Goal: Task Accomplishment & Management: Manage account settings

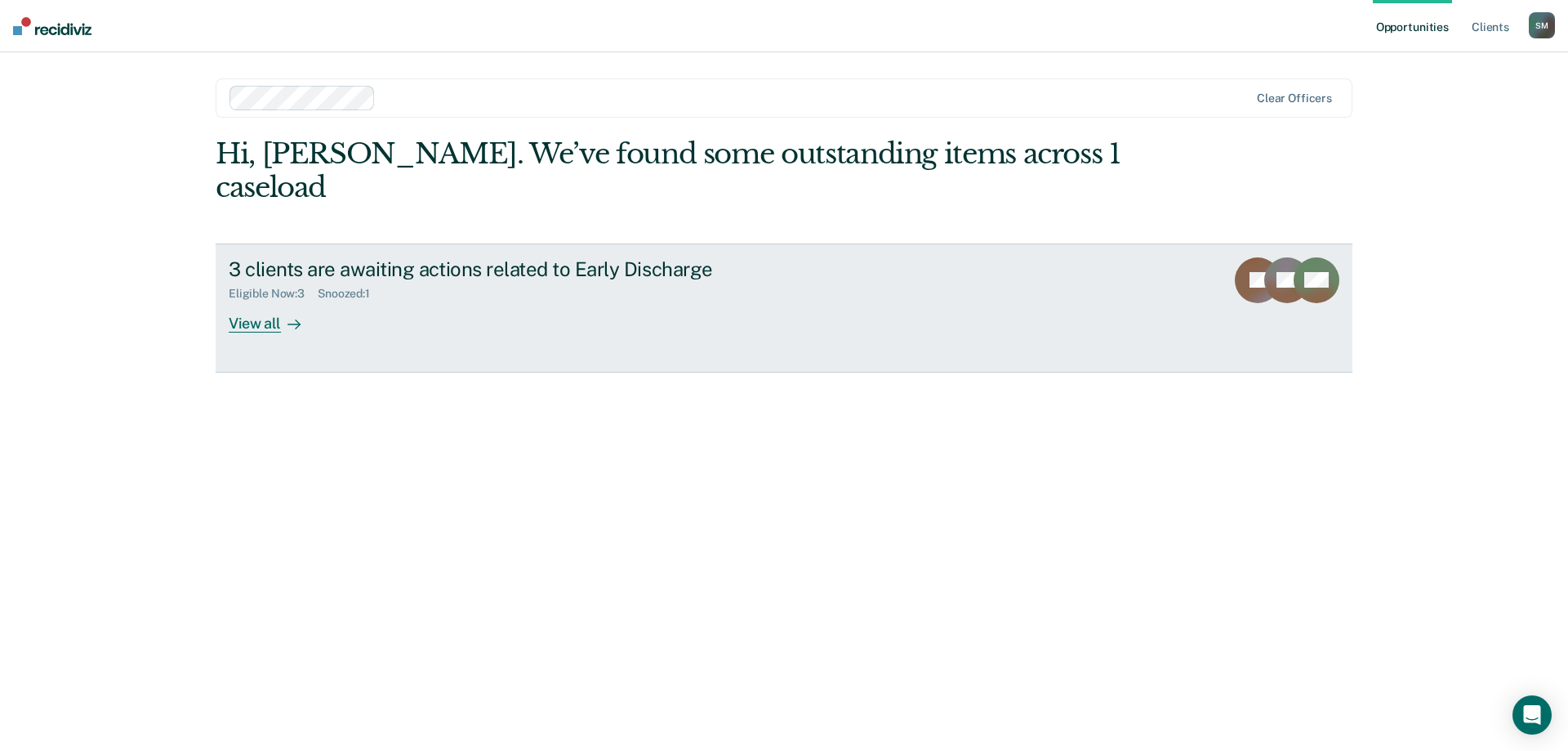
click at [242, 300] on div "View all" at bounding box center [274, 316] width 91 height 32
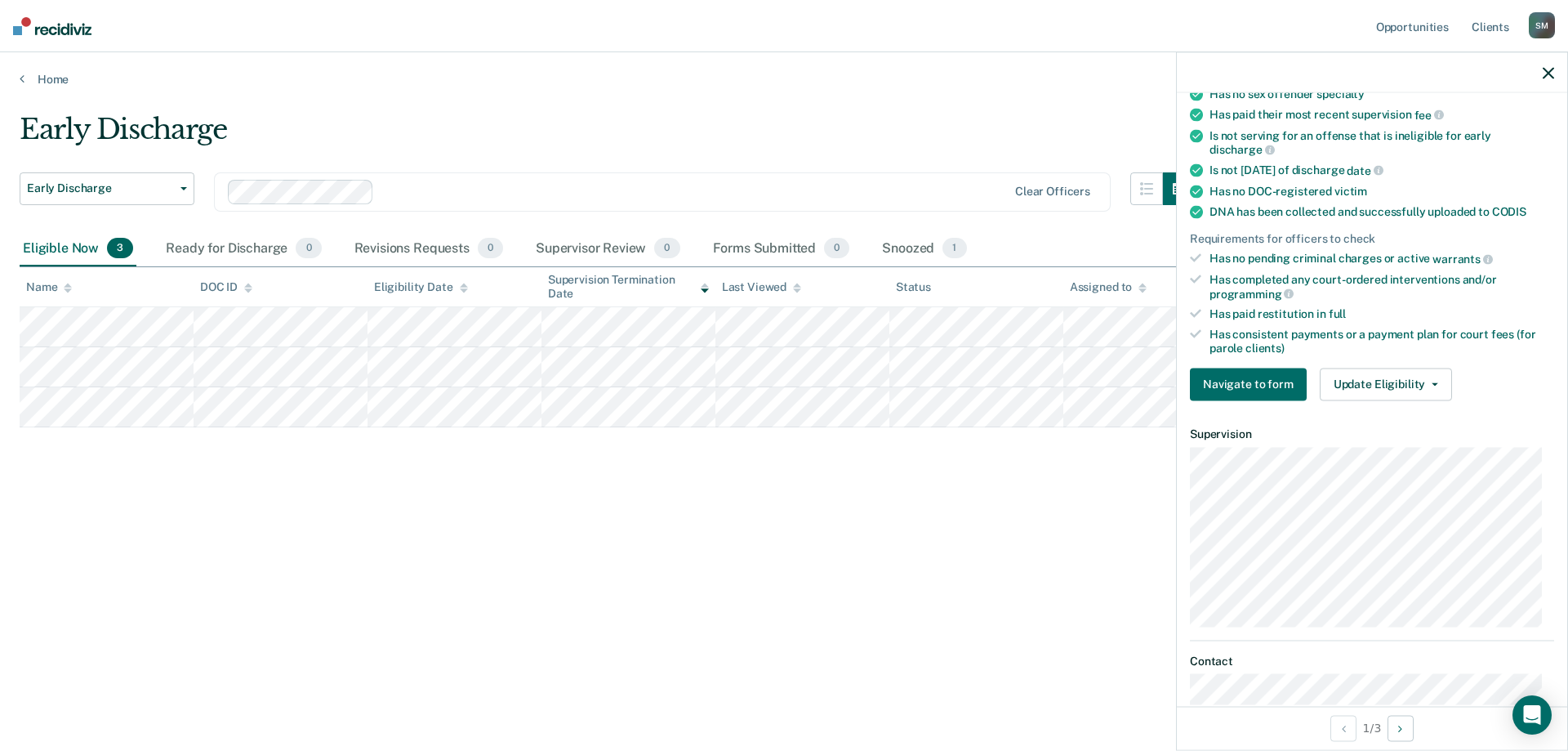
scroll to position [327, 0]
click at [1368, 391] on button "Update Eligibility" at bounding box center [1386, 381] width 132 height 33
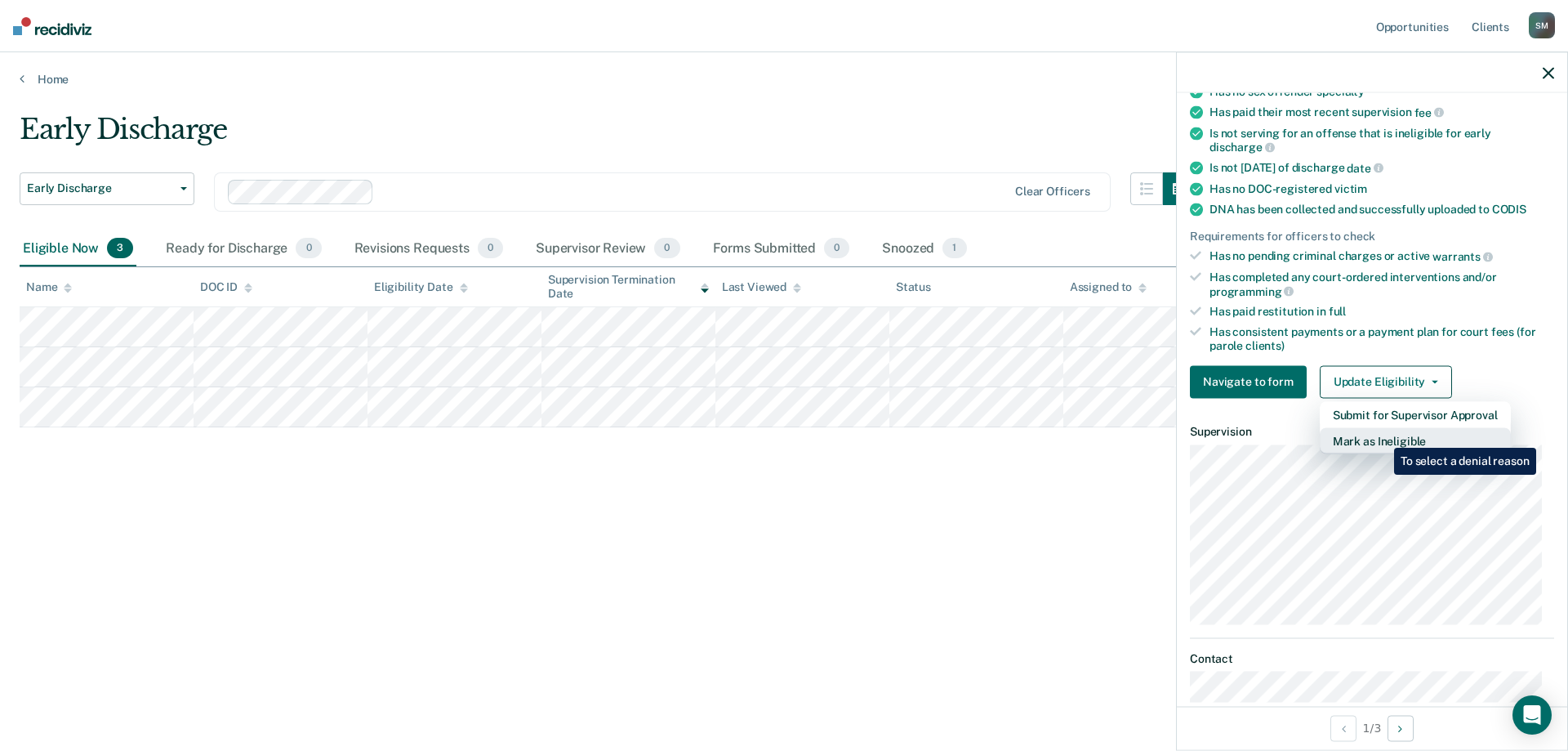
click at [1382, 435] on button "Mark as Ineligible" at bounding box center [1415, 440] width 191 height 26
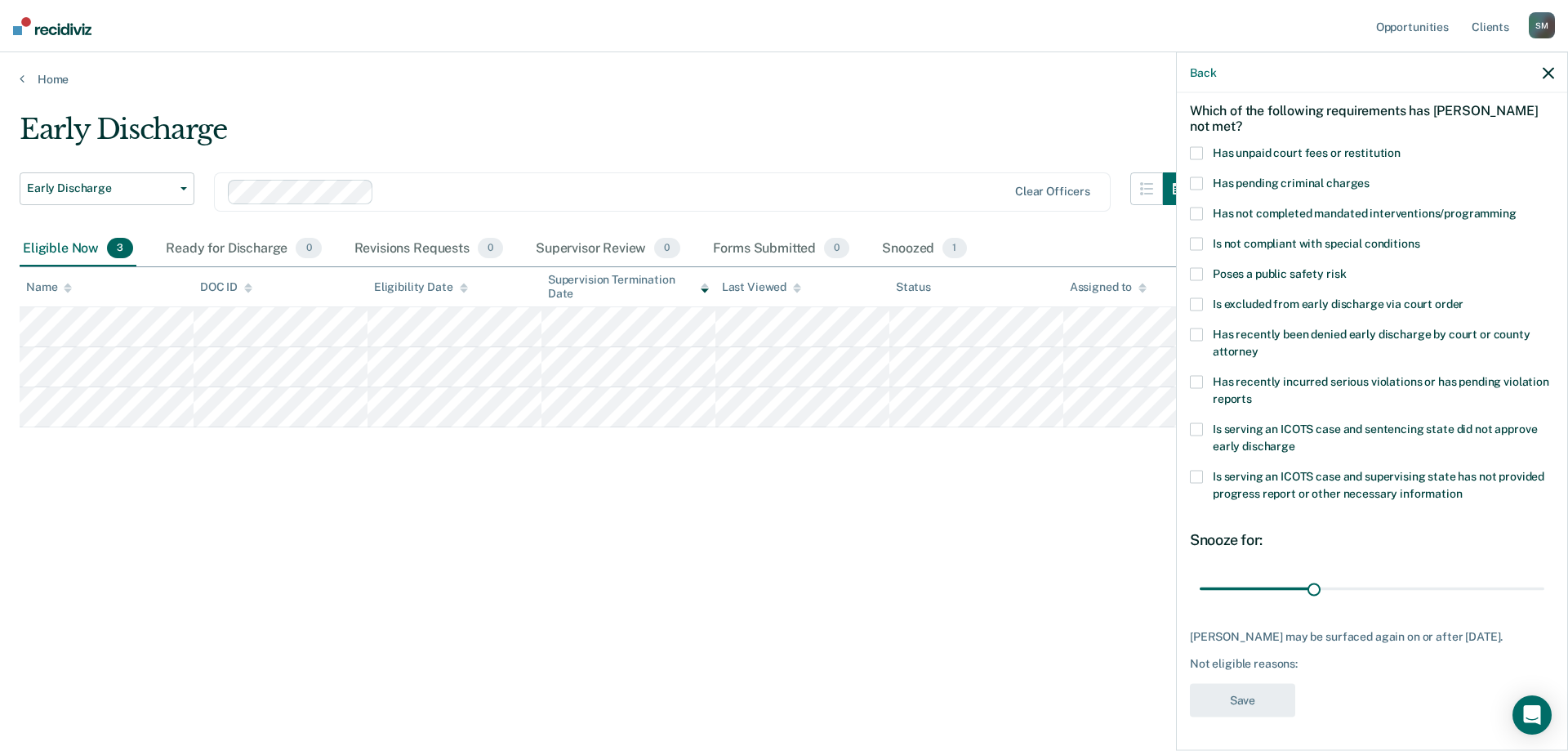
click at [1194, 147] on span at bounding box center [1196, 153] width 13 height 13
click at [1249, 691] on button "Save" at bounding box center [1242, 701] width 105 height 34
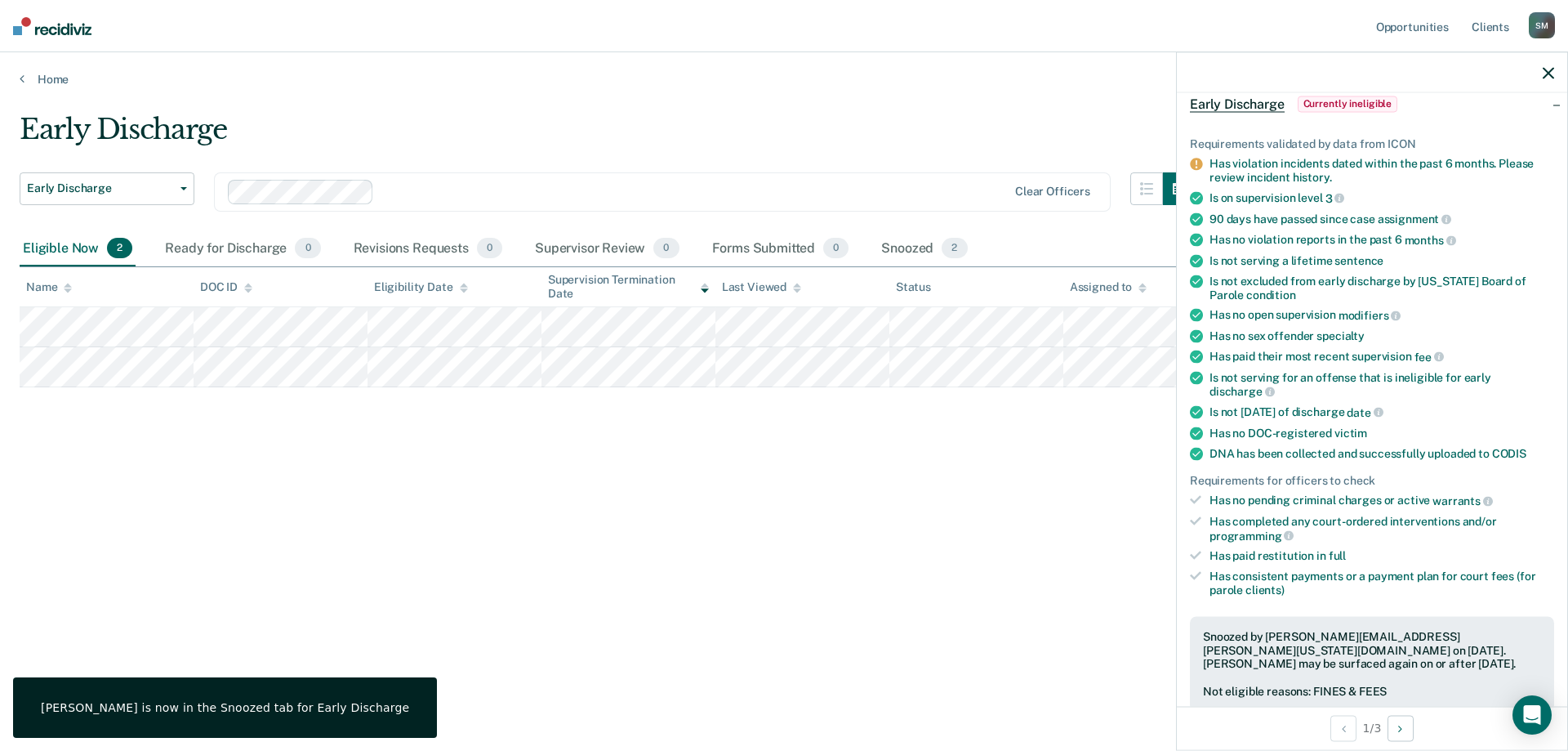
click at [715, 532] on div "Early Discharge Early Discharge Early Discharge Clear officers Eligible Now 2 R…" at bounding box center [784, 370] width 1529 height 516
click at [788, 482] on div "Early Discharge Early Discharge Early Discharge Clear officers Eligible Now 2 R…" at bounding box center [784, 370] width 1529 height 516
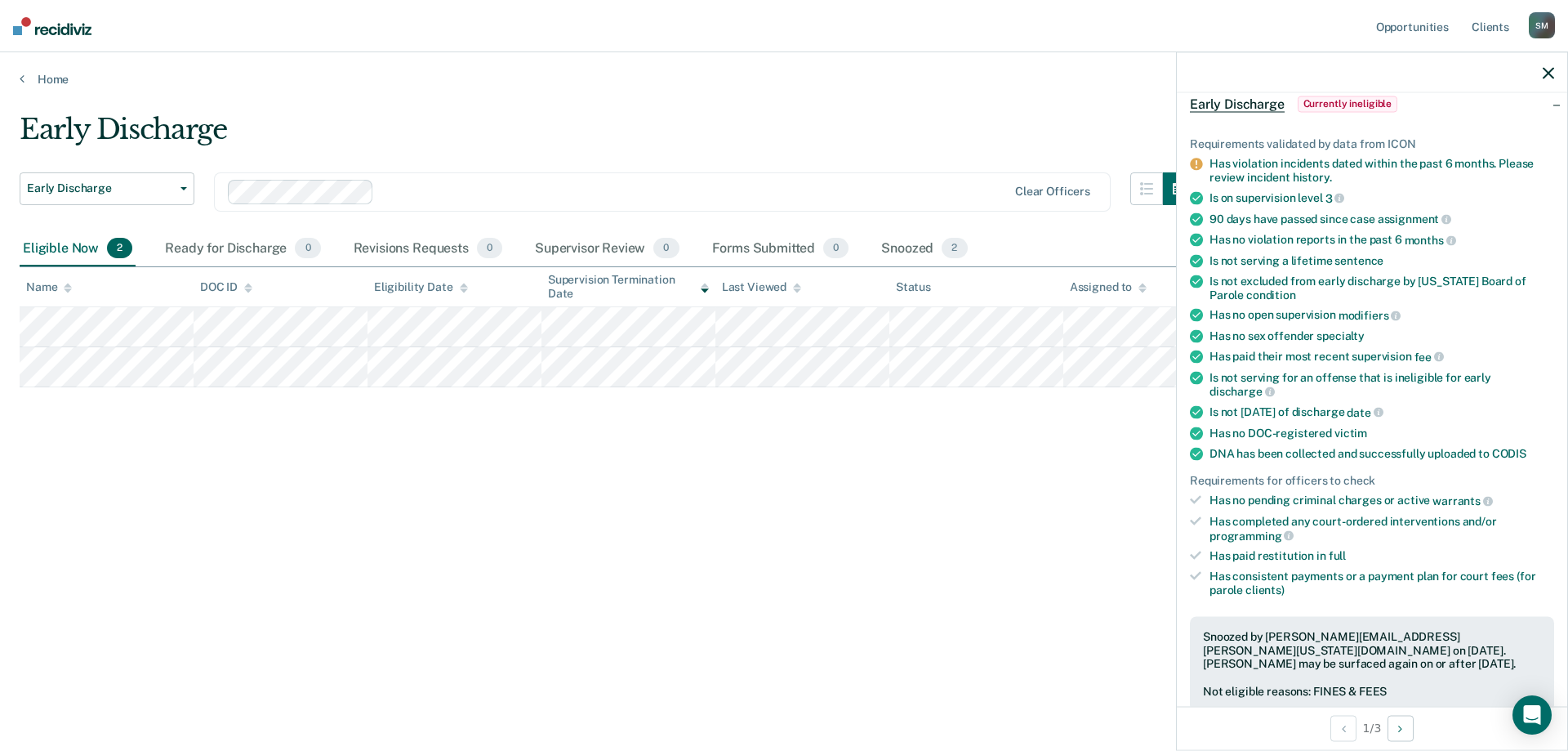
click at [1549, 68] on icon "button" at bounding box center [1549, 73] width 12 height 12
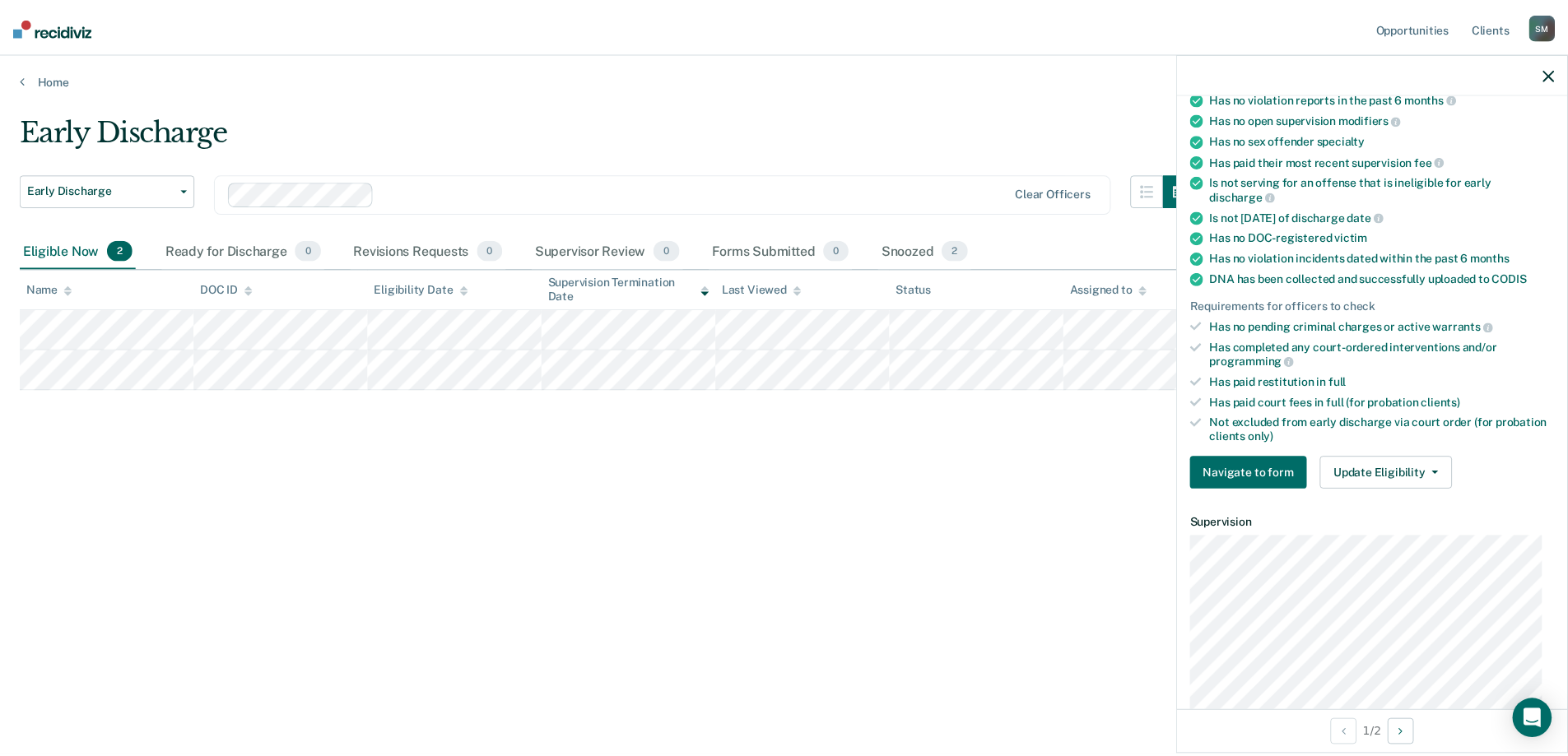
scroll to position [137, 0]
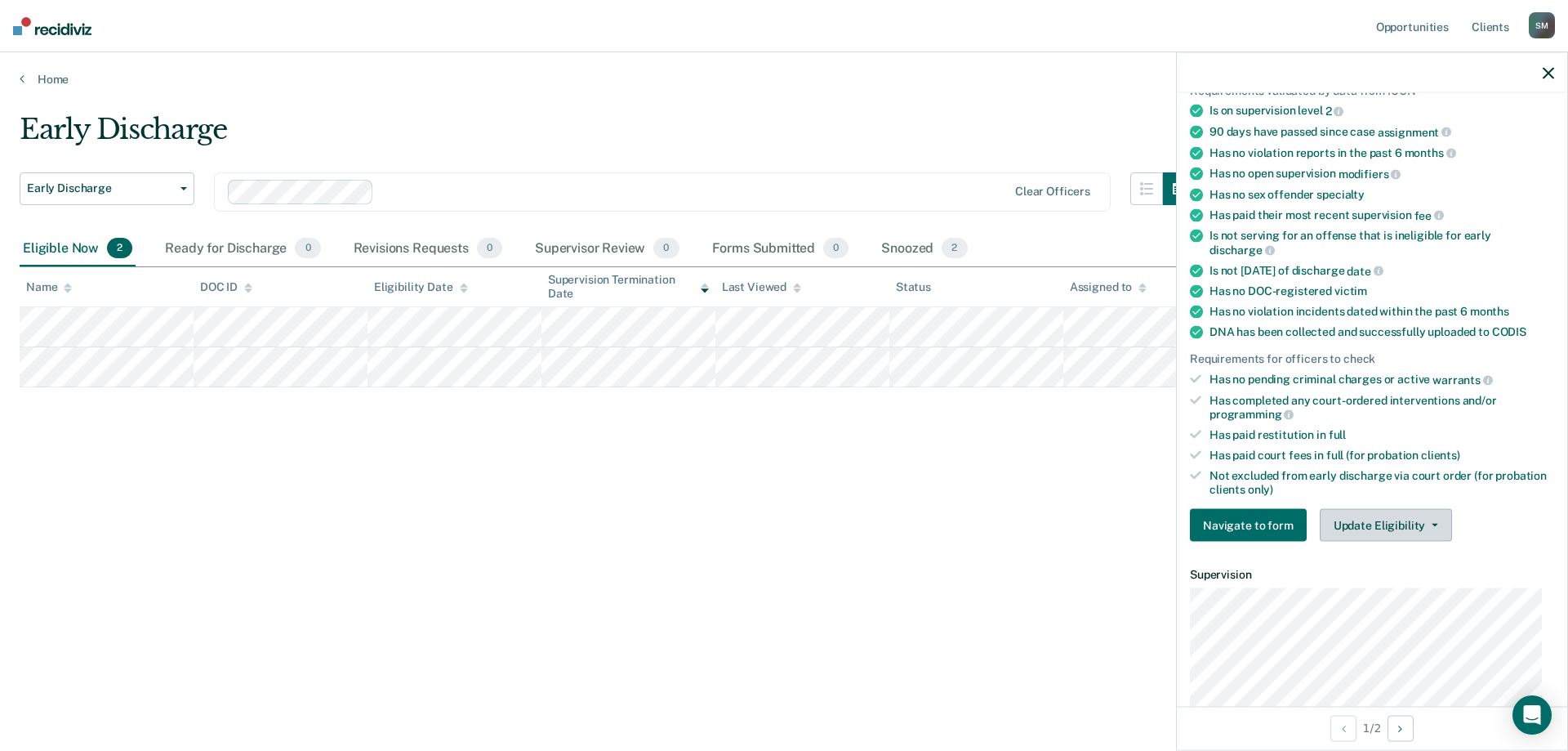
click at [1394, 525] on button "Update Eligibility" at bounding box center [1386, 525] width 132 height 33
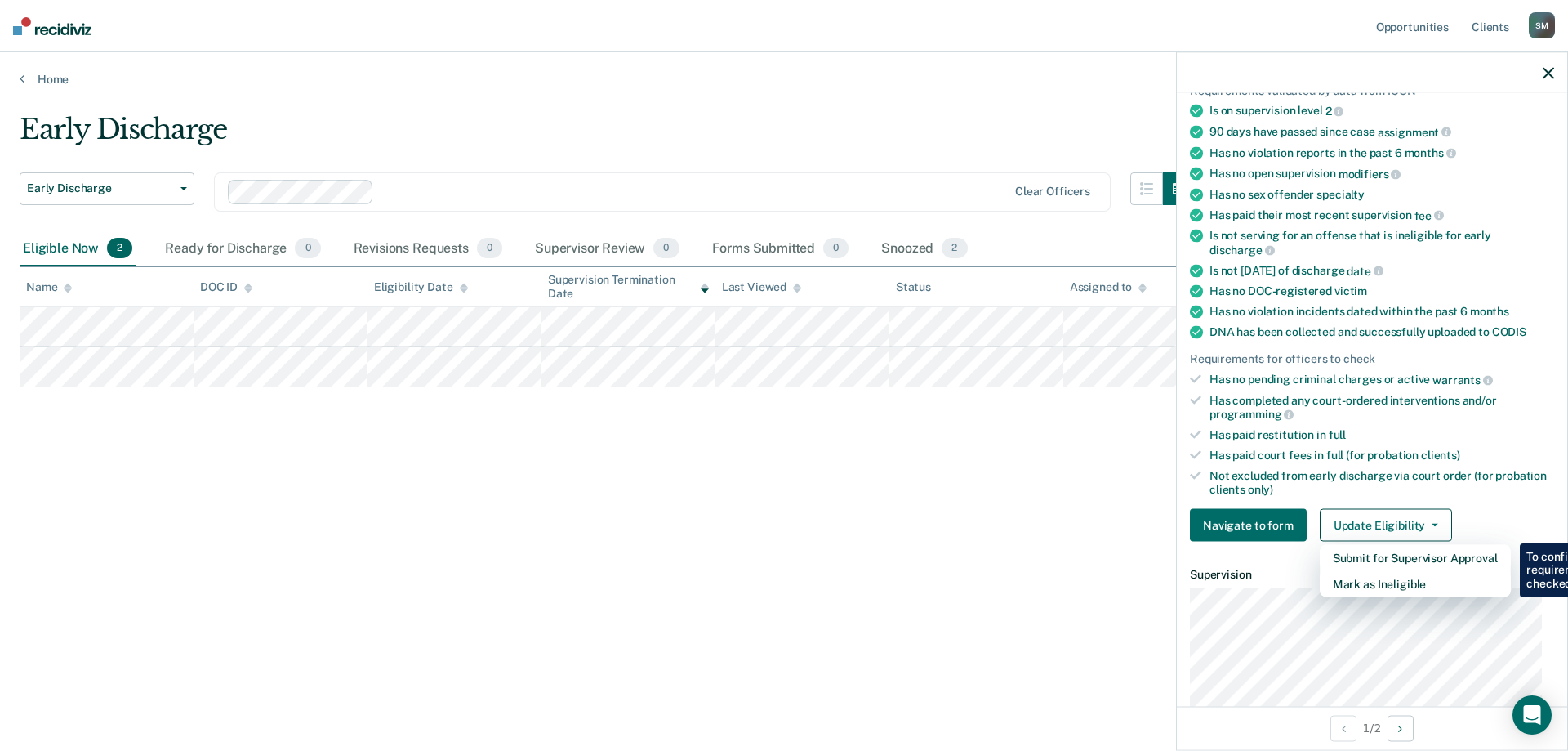
click at [1220, 575] on dt "Supervision" at bounding box center [1372, 575] width 364 height 14
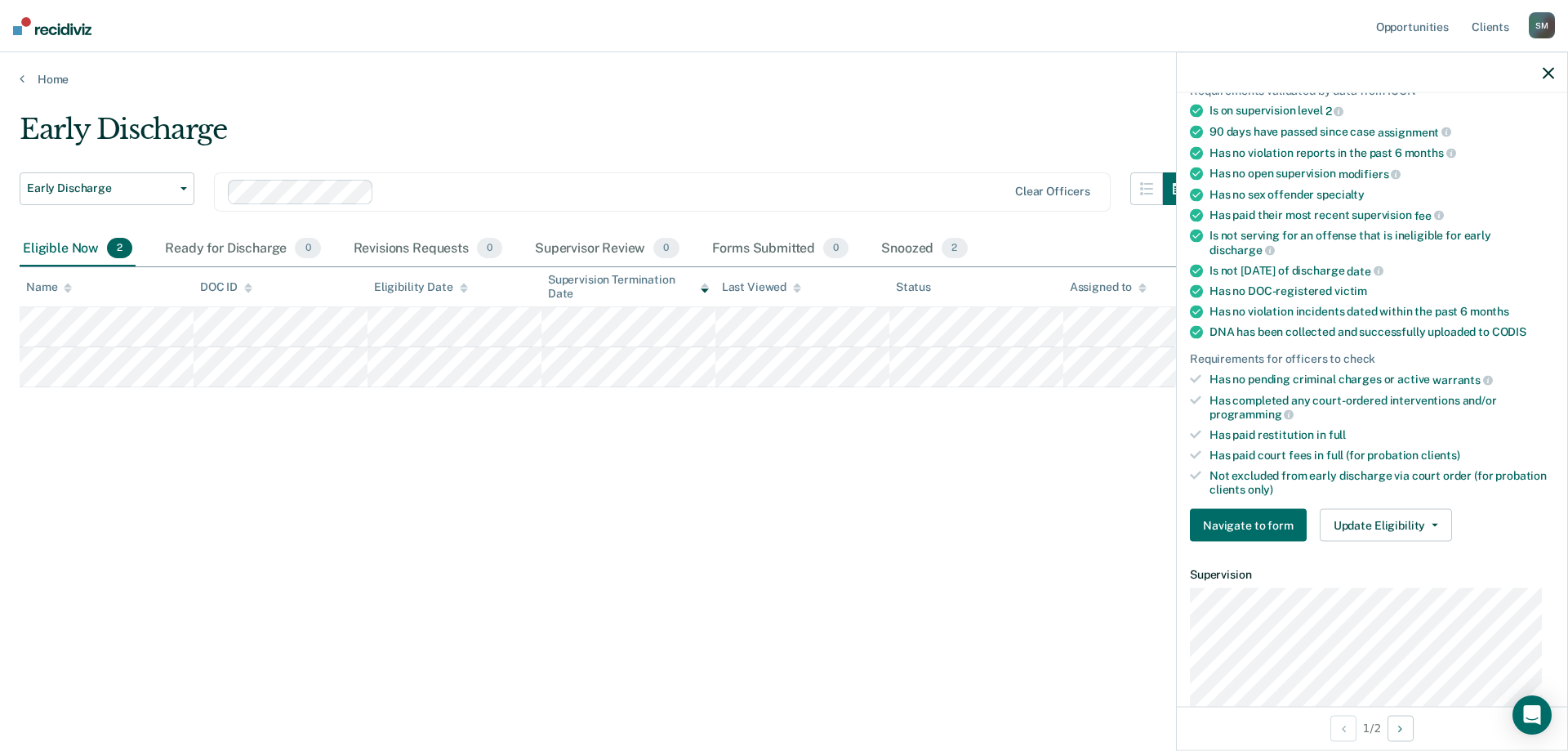
click at [847, 426] on div "Early Discharge Early Discharge Early Discharge Clear officers Eligible Now 2 R…" at bounding box center [784, 370] width 1529 height 516
click at [878, 426] on div "Early Discharge Early Discharge Early Discharge Clear officers Eligible Now 2 R…" at bounding box center [784, 370] width 1529 height 516
drag, startPoint x: 544, startPoint y: 451, endPoint x: 552, endPoint y: 453, distance: 8.2
click at [547, 453] on div "Early Discharge Early Discharge Early Discharge Clear officers Eligible Now 2 R…" at bounding box center [784, 370] width 1529 height 516
click at [924, 246] on div "Snoozed 2" at bounding box center [924, 249] width 92 height 36
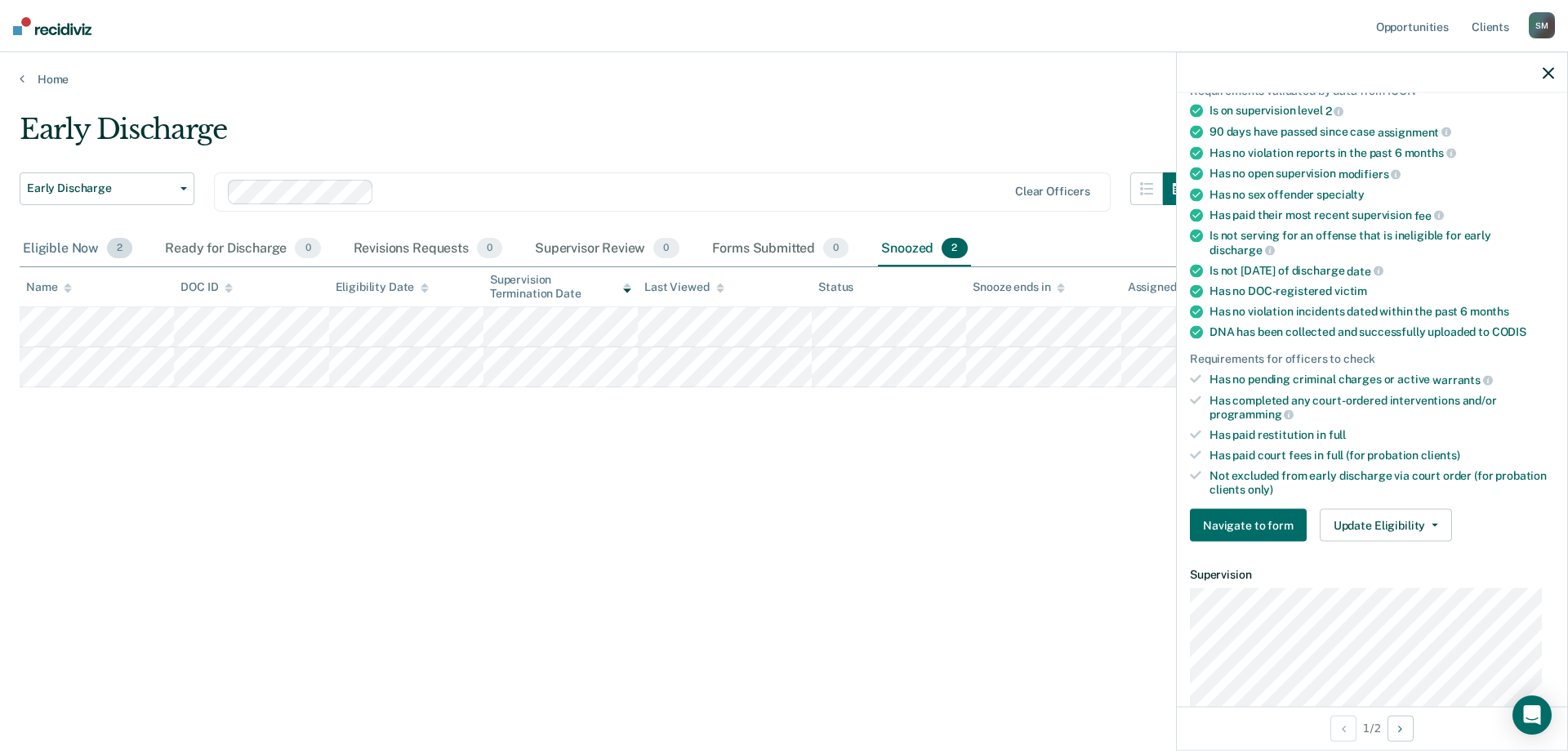
click at [35, 246] on div "Eligible Now 2" at bounding box center [78, 249] width 116 height 36
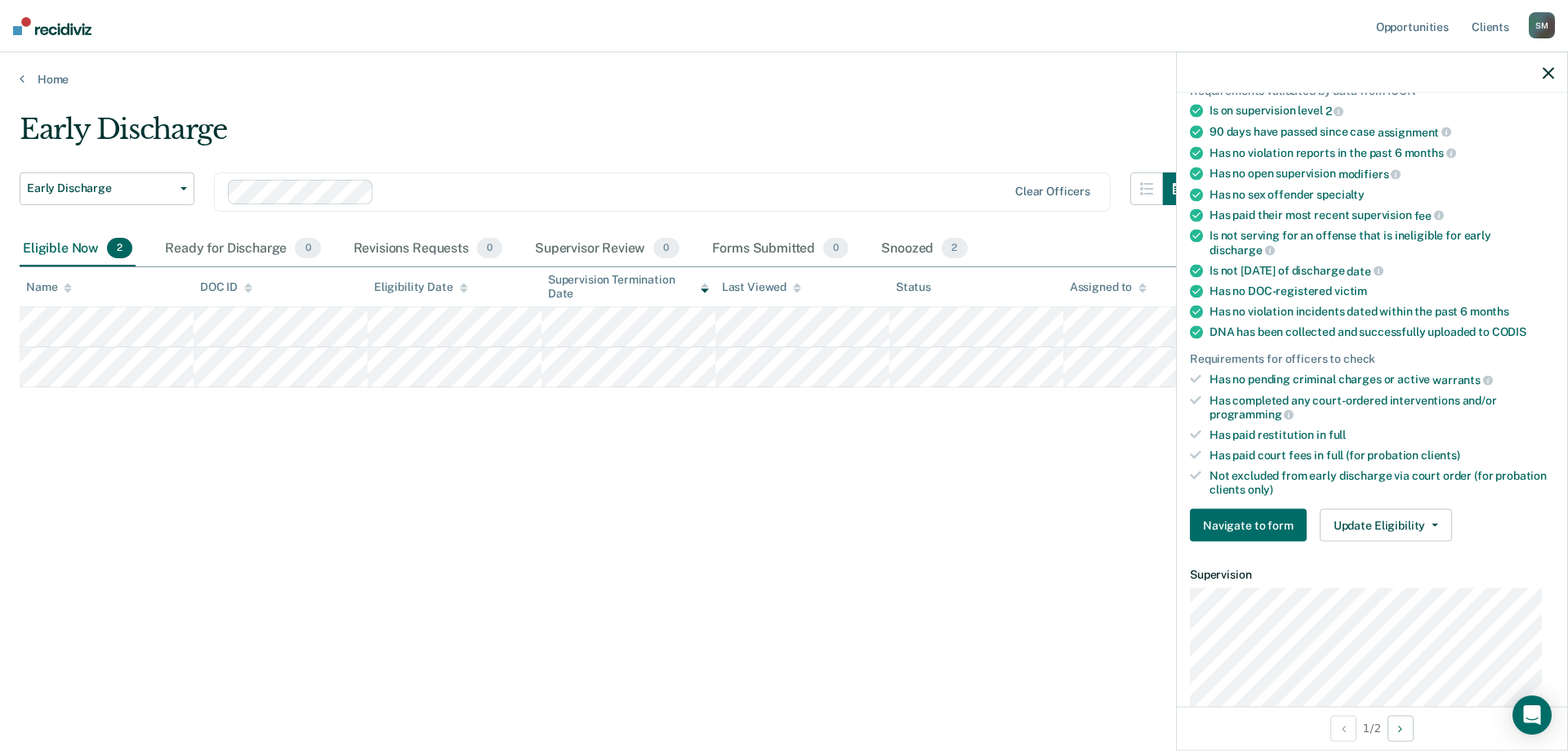
click at [855, 478] on div "Early Discharge Early Discharge Early Discharge Clear officers Eligible Now 2 R…" at bounding box center [784, 370] width 1529 height 516
click at [1544, 66] on button "button" at bounding box center [1549, 72] width 12 height 14
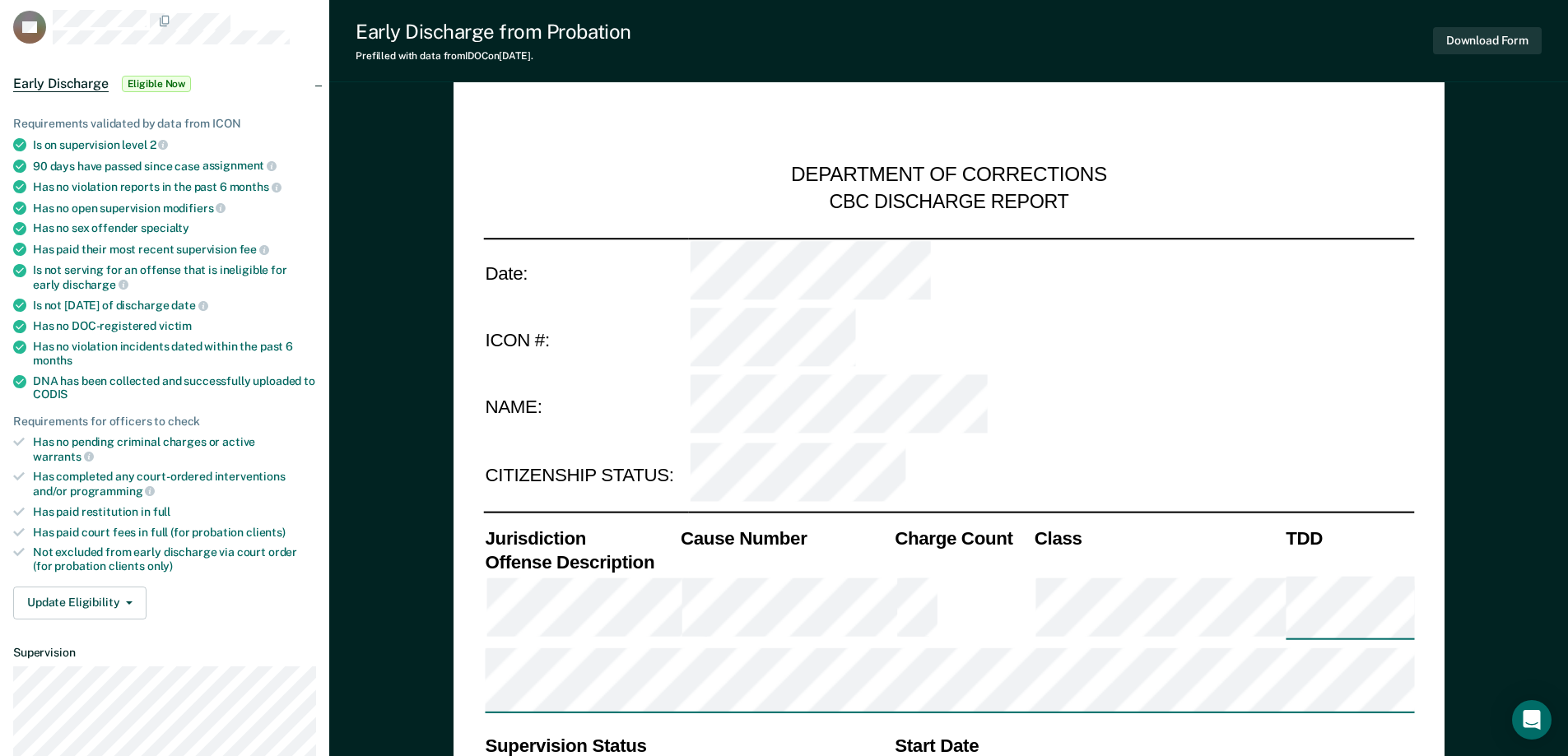
type textarea "x"
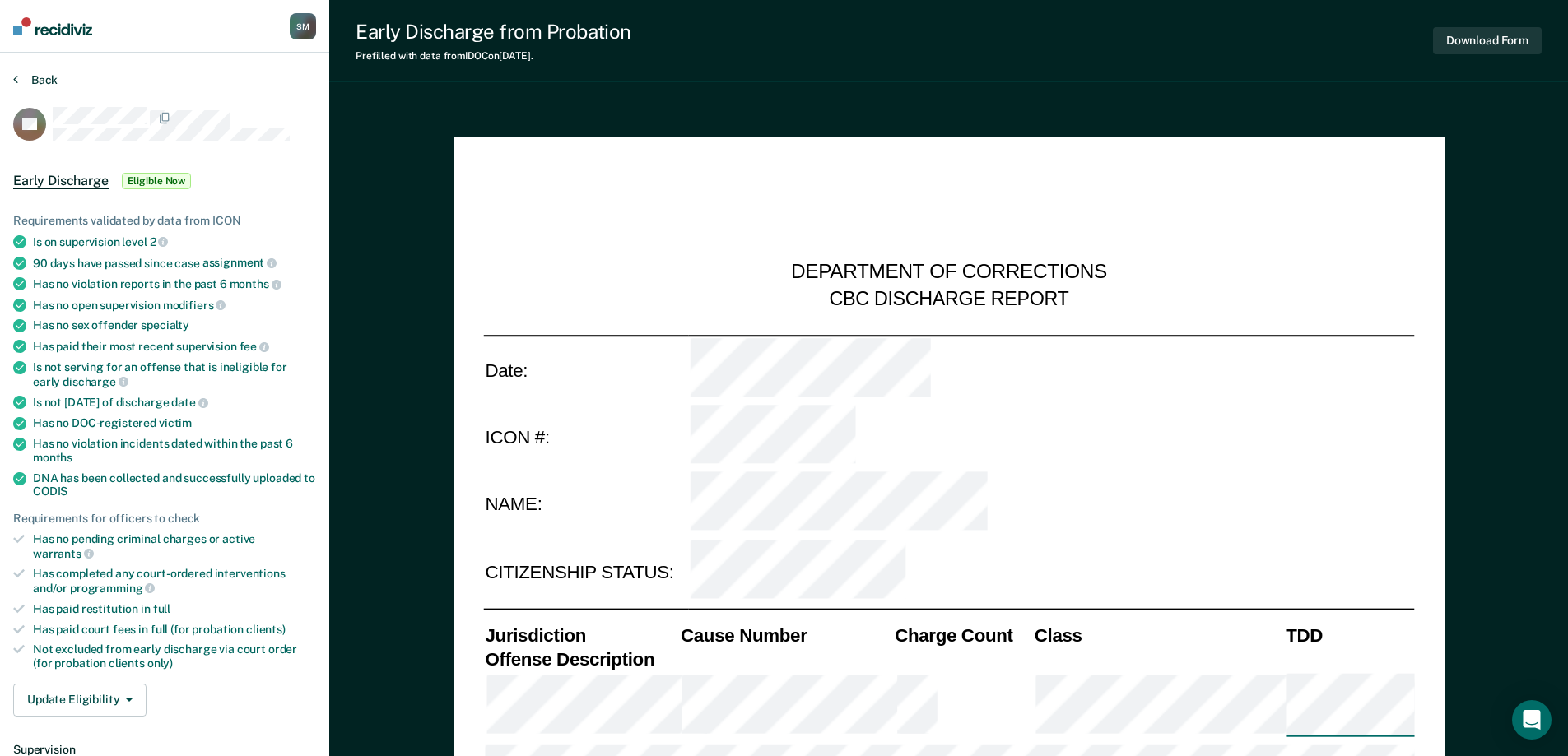
click at [33, 76] on button "Back" at bounding box center [35, 79] width 44 height 14
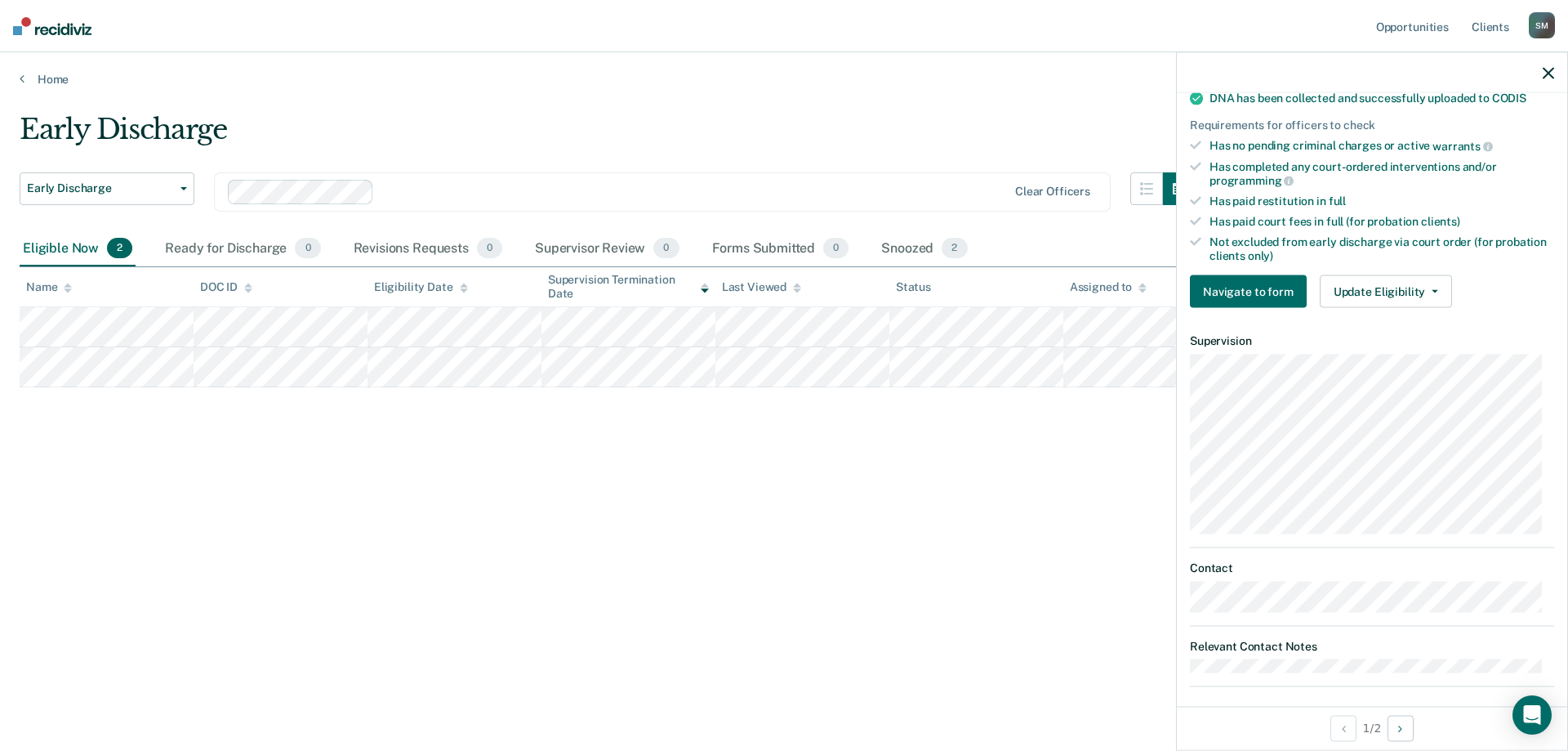
scroll to position [381, 0]
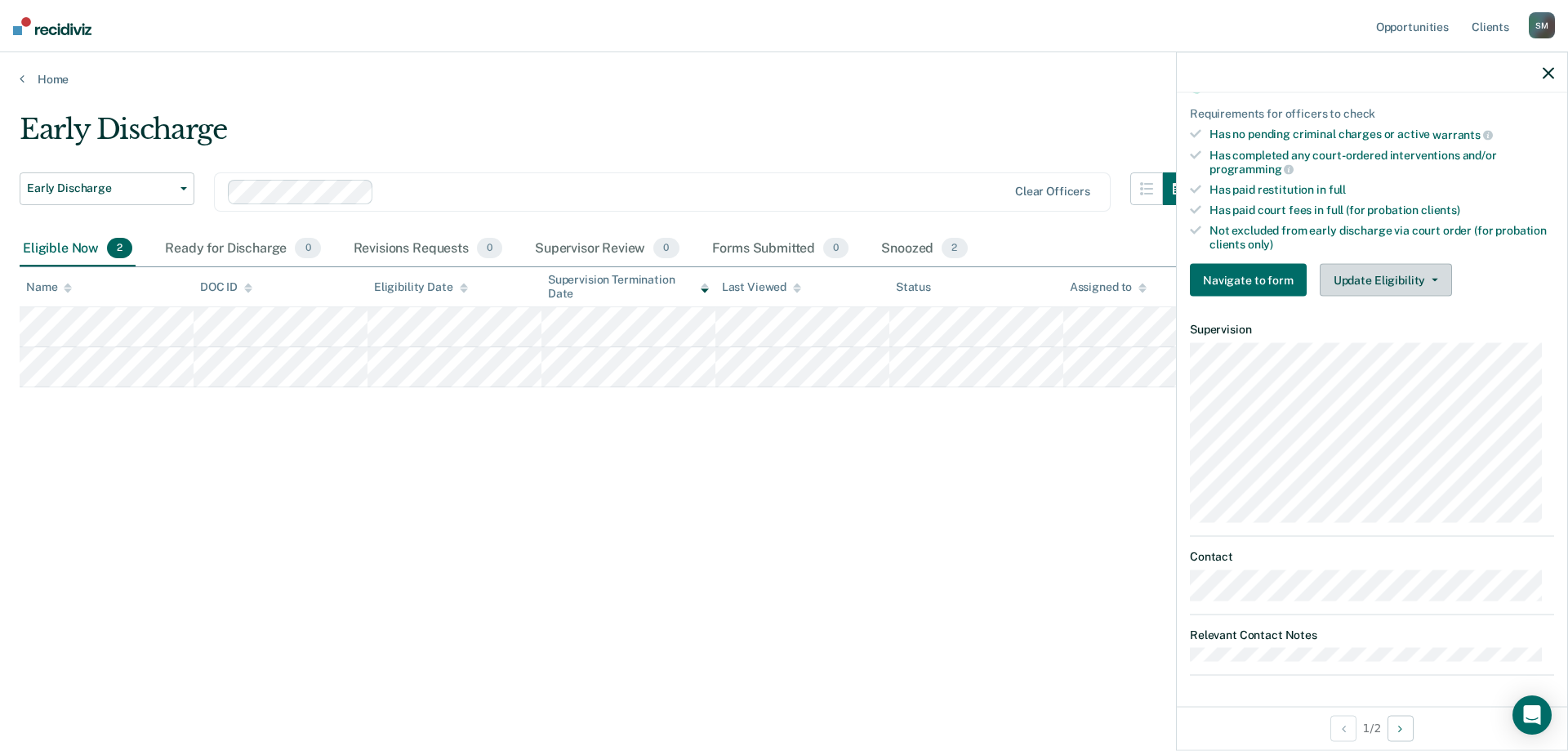
click at [1422, 286] on button "Update Eligibility" at bounding box center [1386, 280] width 132 height 33
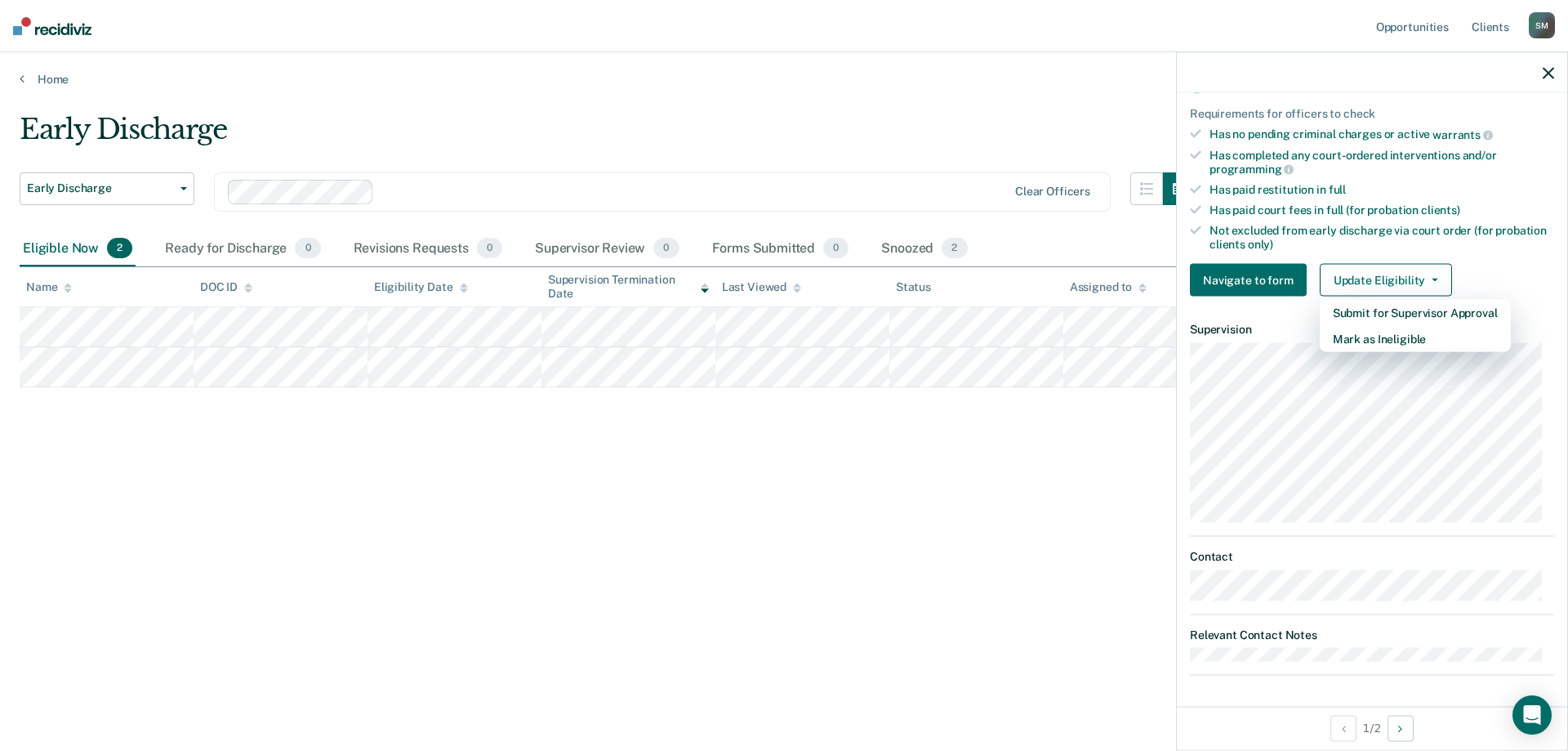
click at [914, 462] on div "Early Discharge Early Discharge Early Discharge Clear officers Eligible Now 2 R…" at bounding box center [784, 370] width 1529 height 516
click at [1550, 73] on icon "button" at bounding box center [1549, 73] width 12 height 12
